Goal: Task Accomplishment & Management: Manage account settings

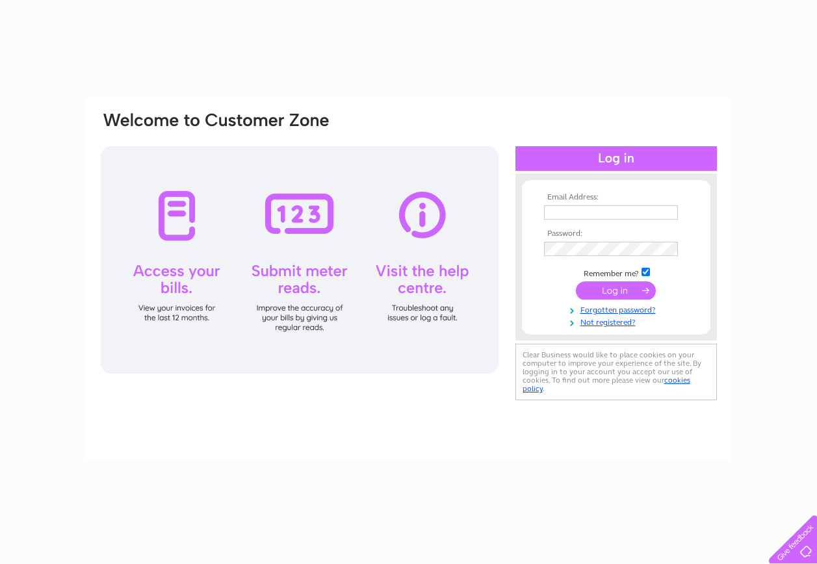
type input "dundee.824@electric-center.co.uk"
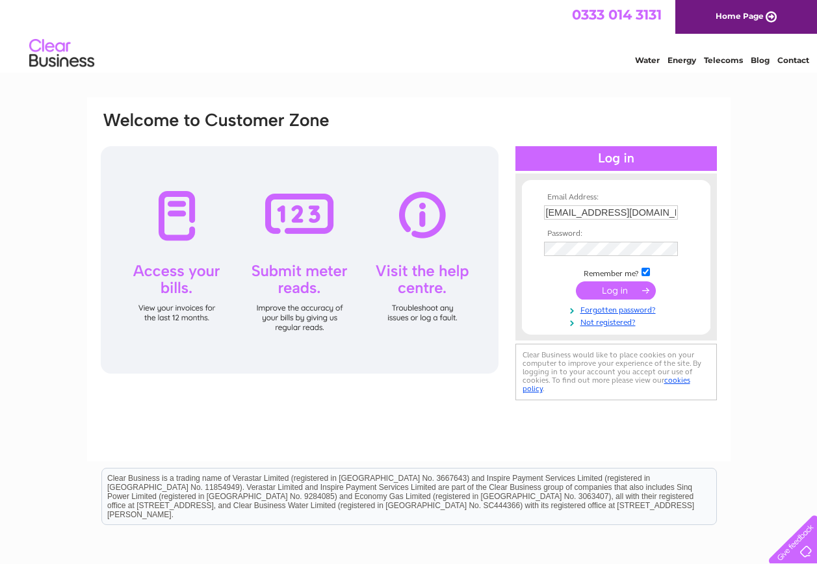
click at [612, 289] on input "submit" at bounding box center [616, 290] width 80 height 18
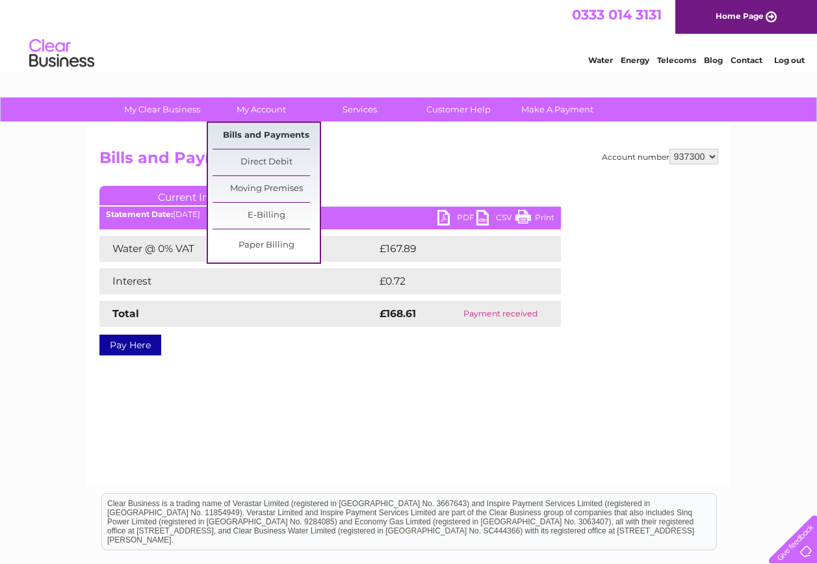
click at [272, 135] on link "Bills and Payments" at bounding box center [266, 136] width 107 height 26
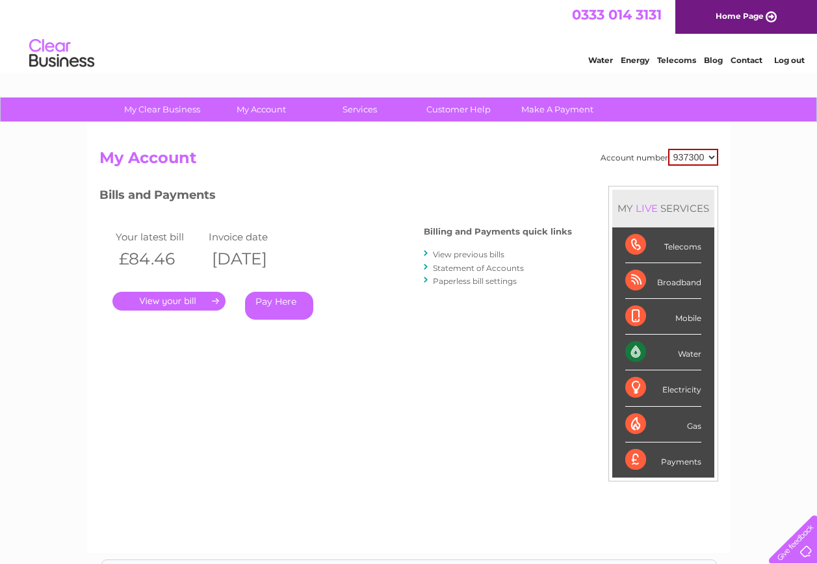
click at [463, 253] on link "View previous bills" at bounding box center [468, 255] width 71 height 10
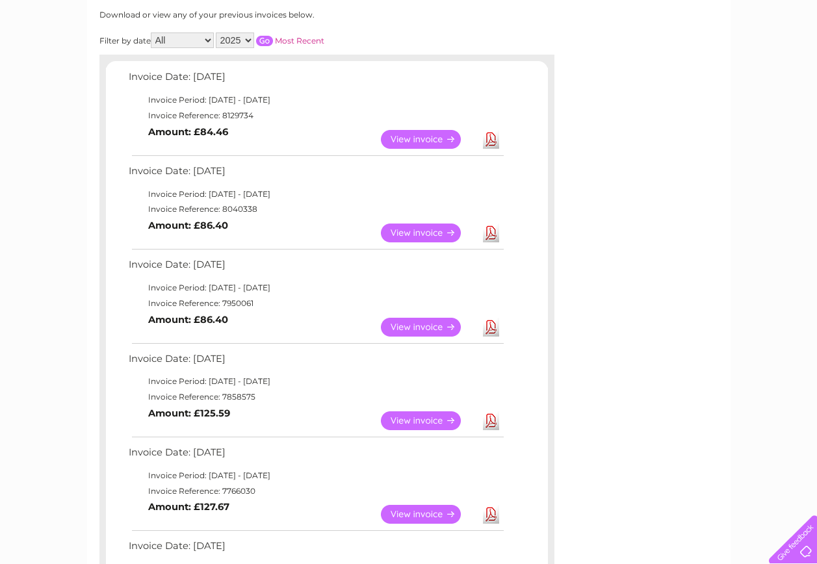
scroll to position [195, 0]
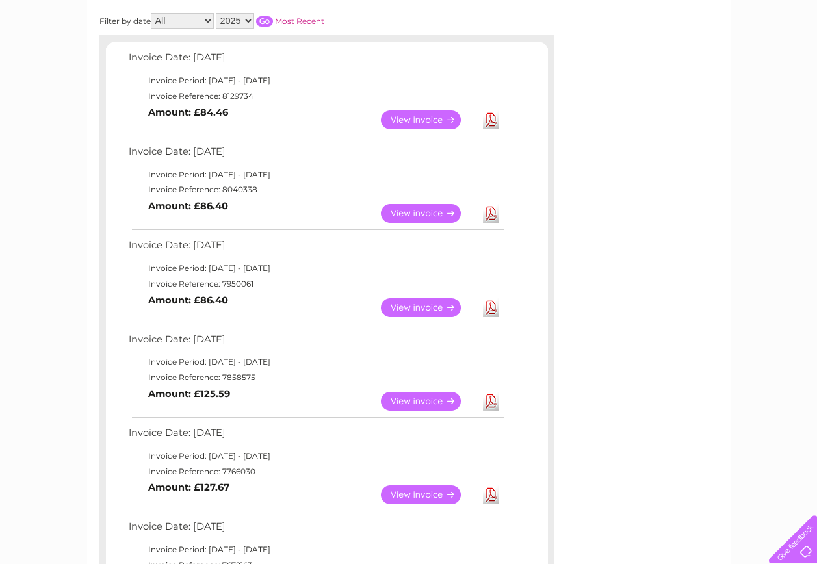
drag, startPoint x: 125, startPoint y: 150, endPoint x: 303, endPoint y: 218, distance: 191.3
click at [303, 218] on tbody "Invoice Date: 02 September 2025 Invoice Period: 1 September 2025 - 30 September…" at bounding box center [315, 186] width 380 height 86
drag, startPoint x: 303, startPoint y: 218, endPoint x: 126, endPoint y: 240, distance: 178.8
click at [126, 240] on tbody "Invoice Date: 04 August 2025 Invoice Period: 1 August 2025 - 31 August 2025 Inv…" at bounding box center [315, 280] width 380 height 86
click at [309, 295] on td "View Download Amount: £86.40" at bounding box center [315, 308] width 380 height 32
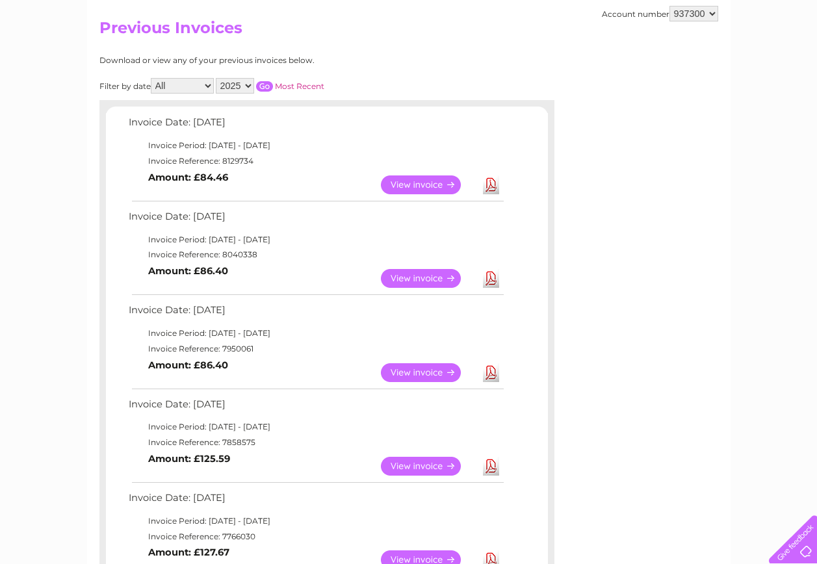
scroll to position [65, 0]
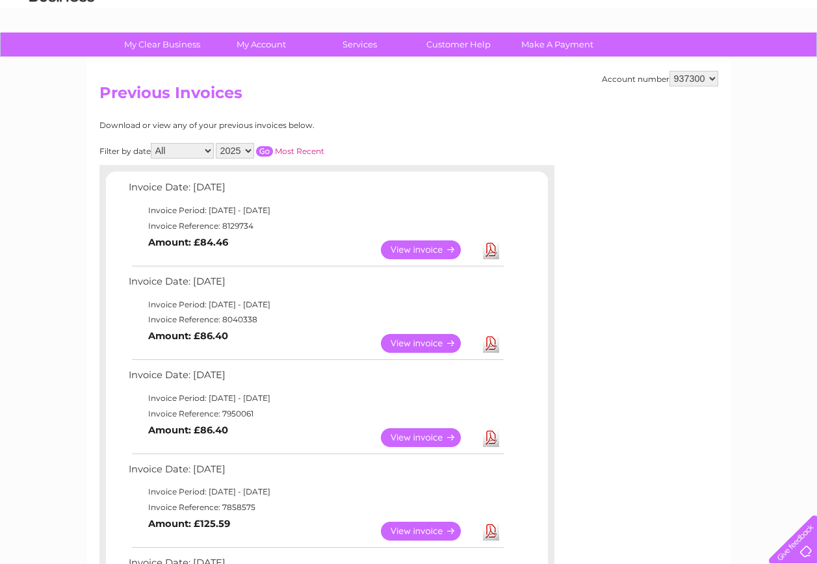
click at [413, 255] on link "View" at bounding box center [429, 249] width 96 height 19
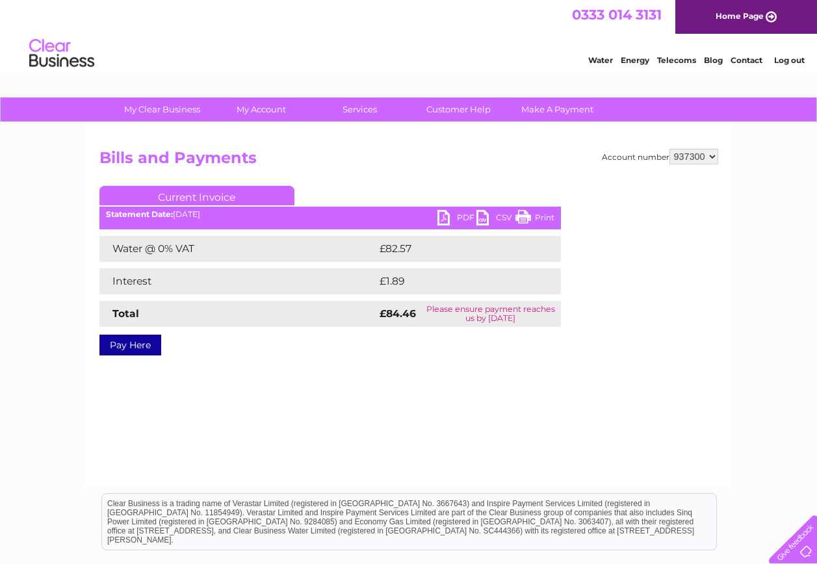
click at [439, 220] on link "PDF" at bounding box center [456, 219] width 39 height 19
